Goal: Information Seeking & Learning: Learn about a topic

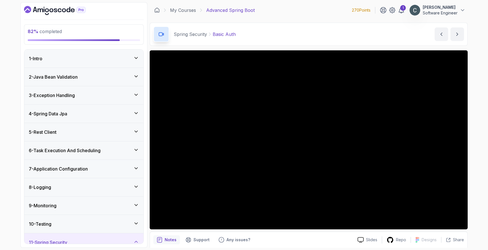
scroll to position [21, 0]
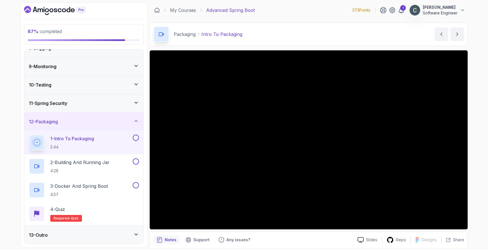
click at [109, 232] on div "13 - Outro" at bounding box center [84, 234] width 110 height 7
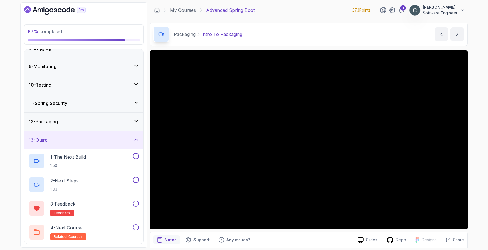
click at [76, 123] on div "12 - Packaging" at bounding box center [84, 121] width 110 height 7
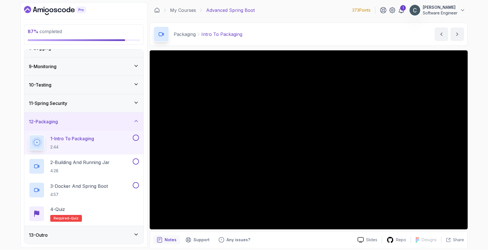
click at [288, 236] on div "Notes Support Any issues?" at bounding box center [253, 239] width 200 height 9
click at [276, 47] on main "My Courses Advanced Spring Boot 373 Points 1 Conrad Lee Software Engineer 22 - …" at bounding box center [309, 124] width 318 height 245
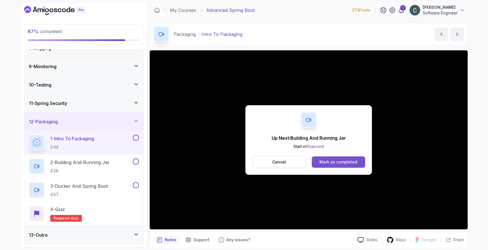
click at [349, 164] on div "Mark as completed" at bounding box center [338, 162] width 38 height 6
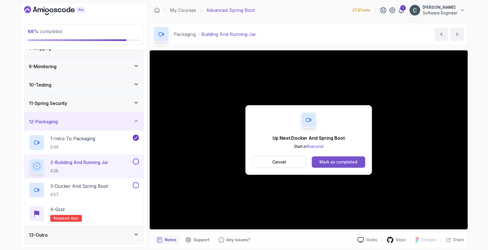
click at [346, 160] on div "Mark as completed" at bounding box center [338, 162] width 38 height 6
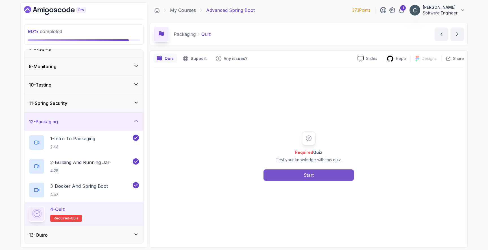
click at [301, 178] on button "Start" at bounding box center [309, 174] width 90 height 11
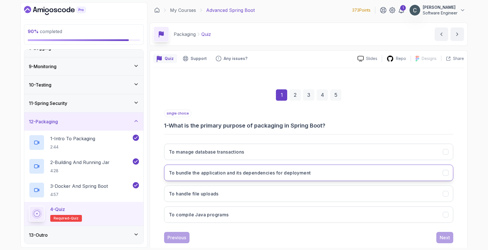
click at [267, 173] on h3 "To bundle the application and its dependencies for deployment" at bounding box center [240, 172] width 142 height 7
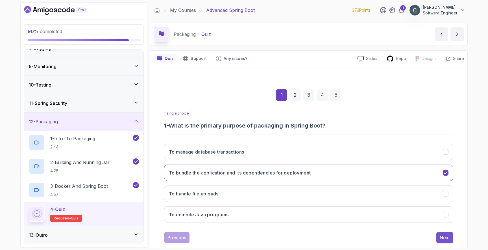
click at [447, 238] on div "Next" at bounding box center [445, 237] width 10 height 7
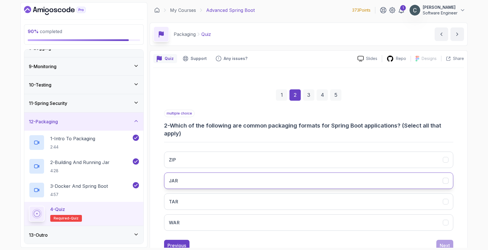
click at [253, 180] on button "JAR" at bounding box center [308, 180] width 289 height 16
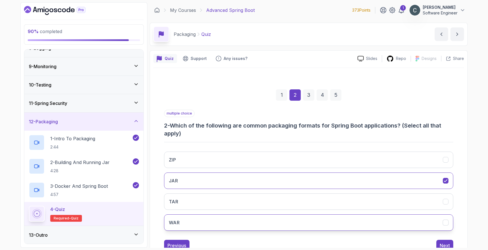
click at [253, 219] on button "WAR" at bounding box center [308, 222] width 289 height 16
click at [447, 242] on div "Next" at bounding box center [445, 245] width 10 height 7
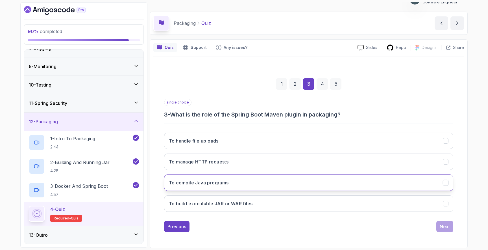
scroll to position [12, 0]
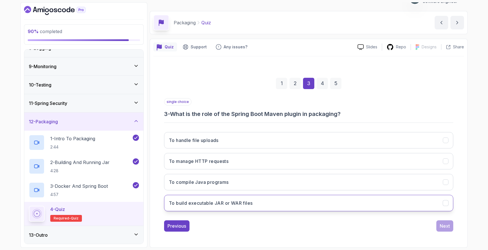
click at [275, 200] on button "To build executable JAR or WAR files" at bounding box center [308, 203] width 289 height 16
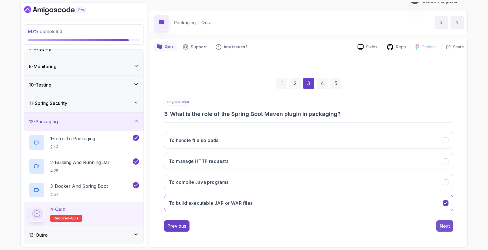
click at [443, 227] on div "Next" at bounding box center [445, 225] width 10 height 7
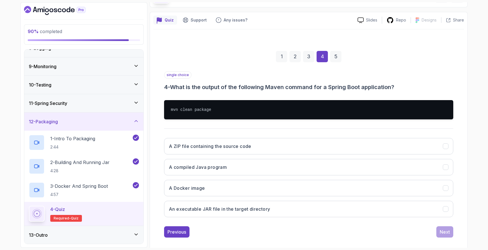
scroll to position [44, 0]
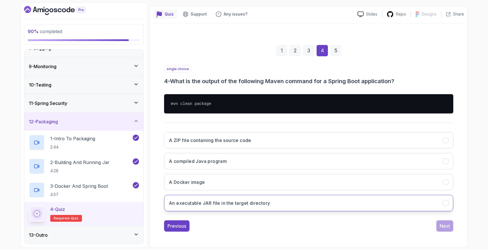
click at [248, 199] on button "An executable JAR file in the target directory" at bounding box center [308, 203] width 289 height 16
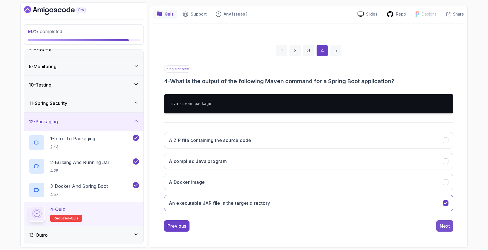
click at [446, 227] on div "Next" at bounding box center [445, 225] width 10 height 7
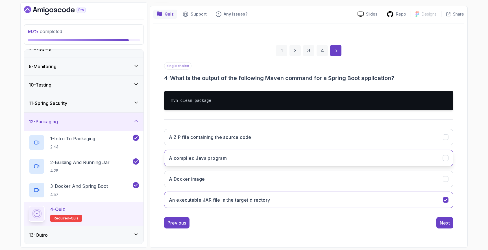
scroll to position [12, 0]
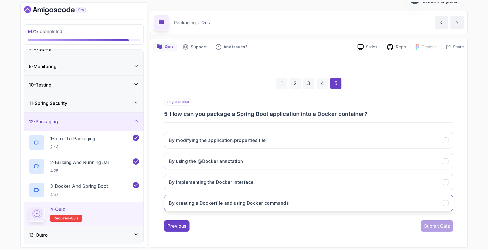
click at [260, 205] on h3 "By creating a Dockerfile and using Docker commands" at bounding box center [229, 202] width 120 height 7
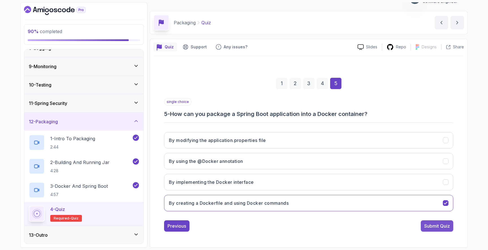
click at [426, 226] on div "Submit Quiz" at bounding box center [437, 225] width 26 height 7
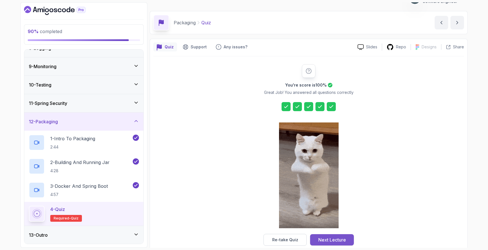
click at [327, 240] on div "Next Lecture" at bounding box center [332, 239] width 28 height 7
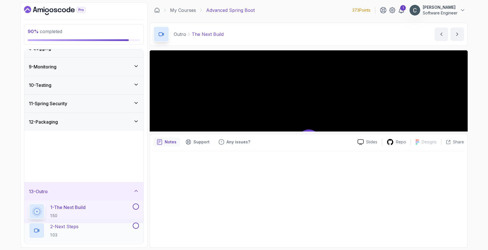
scroll to position [139, 0]
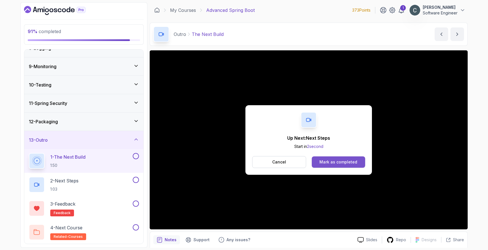
click at [325, 161] on div "Mark as completed" at bounding box center [338, 162] width 38 height 6
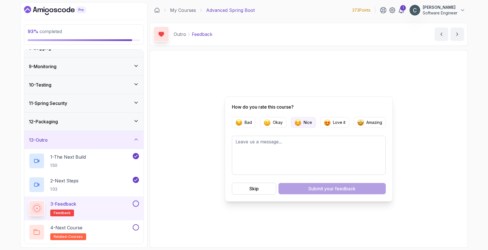
click at [309, 124] on p "Nice" at bounding box center [308, 122] width 8 height 6
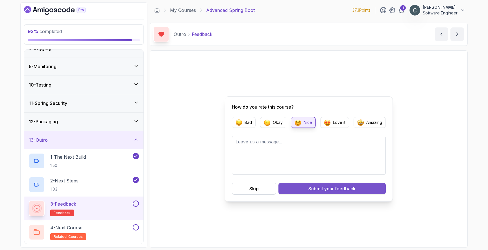
click at [328, 191] on span "your feedback" at bounding box center [339, 188] width 31 height 7
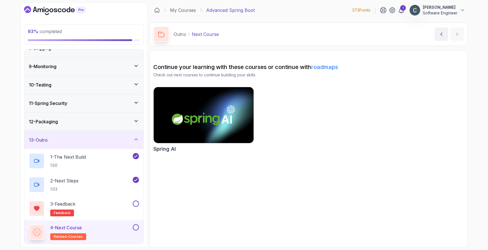
click at [320, 69] on link "roadmaps" at bounding box center [324, 67] width 27 height 7
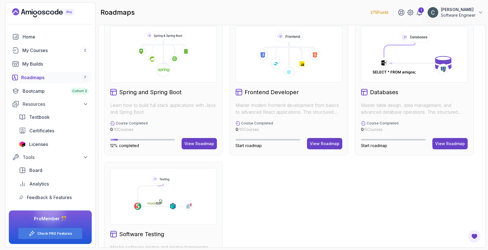
scroll to position [108, 0]
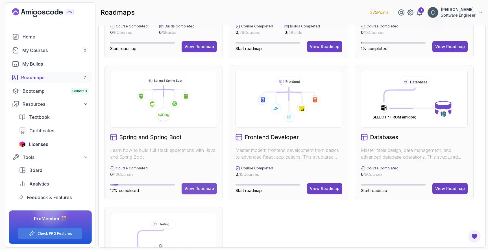
click at [194, 187] on div "View Roadmap" at bounding box center [199, 189] width 30 height 6
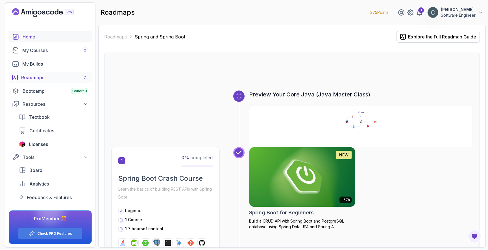
click at [33, 38] on div "Home" at bounding box center [56, 36] width 66 height 7
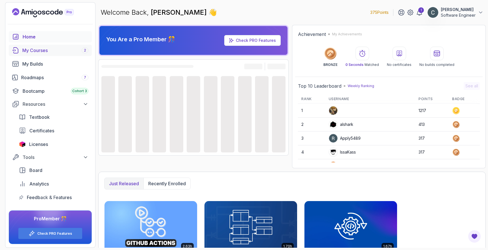
click at [47, 51] on div "My Courses 2" at bounding box center [55, 50] width 66 height 7
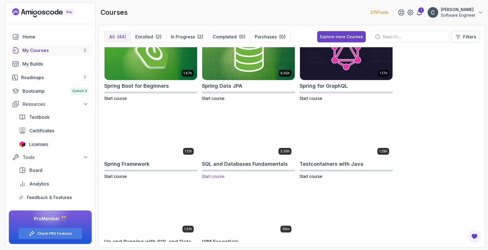
scroll to position [976, 0]
